Goal: Task Accomplishment & Management: Manage account settings

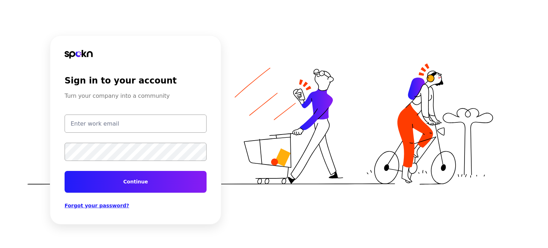
click at [111, 205] on span "Forgot your password?" at bounding box center [97, 206] width 65 height 6
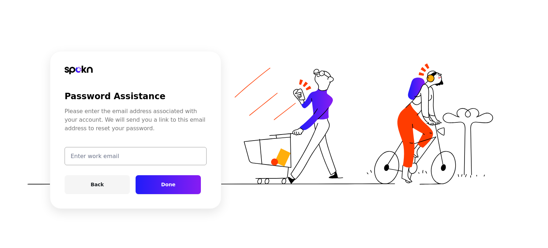
click at [100, 158] on input "email" at bounding box center [136, 156] width 142 height 18
type input "[EMAIL_ADDRESS][DOMAIN_NAME]"
click button "Back" at bounding box center [97, 184] width 65 height 19
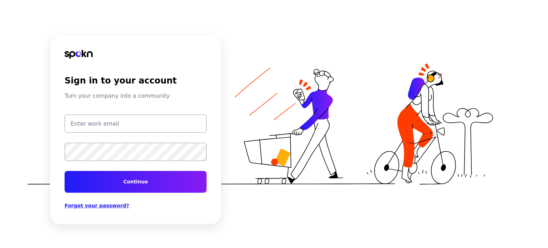
click at [97, 208] on span "Forgot your password?" at bounding box center [97, 206] width 65 height 6
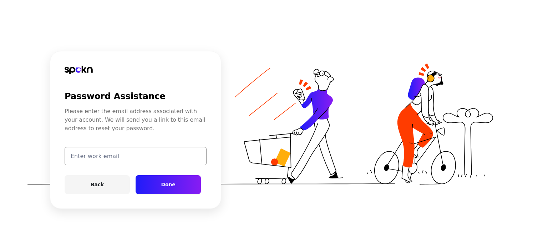
click at [98, 159] on input "email" at bounding box center [136, 156] width 142 height 18
type input "[EMAIL_ADDRESS][DOMAIN_NAME]"
click at [171, 189] on button "Done" at bounding box center [168, 184] width 65 height 19
